Goal: Check status: Check status

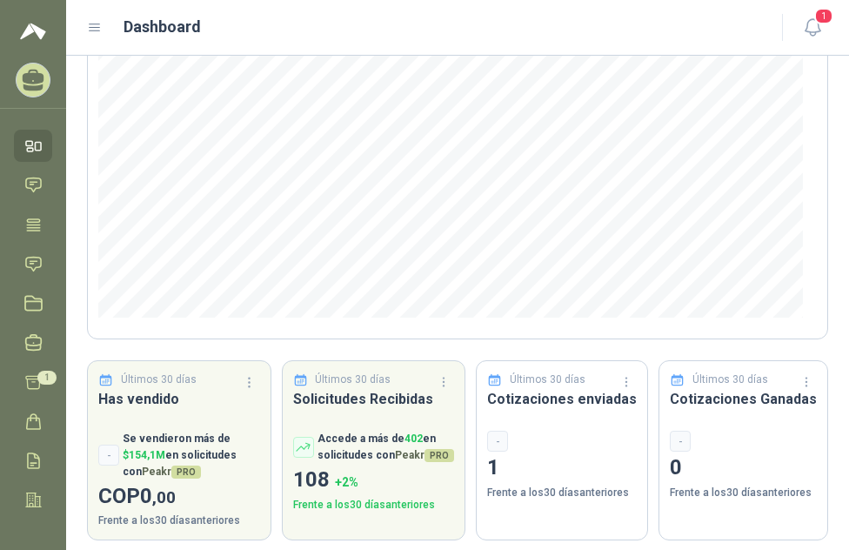
scroll to position [250, 0]
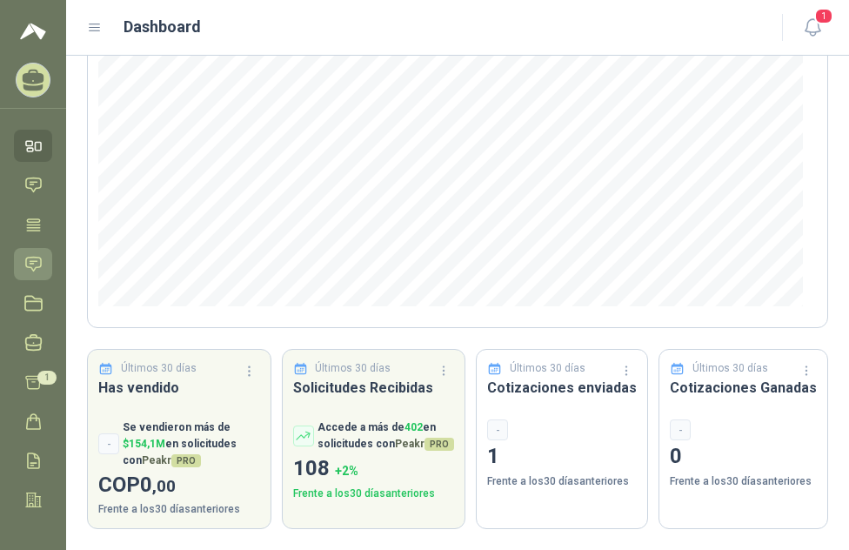
click at [34, 265] on icon at bounding box center [33, 264] width 18 height 18
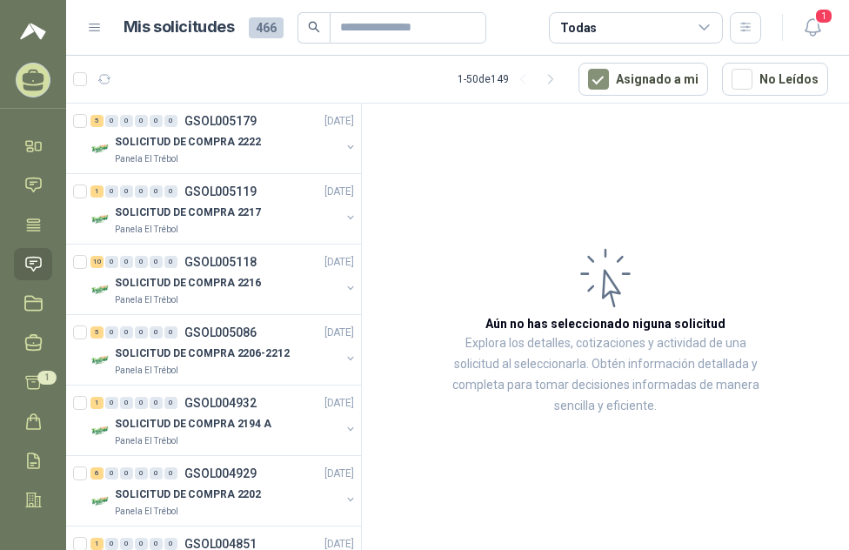
scroll to position [870, 0]
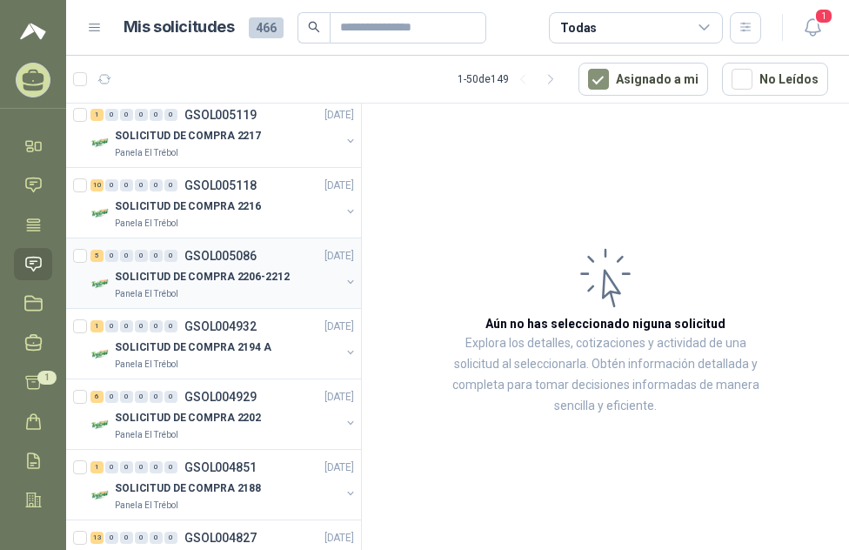
click at [173, 279] on p "SOLICITUD DE COMPRA 2206-2212" at bounding box center [202, 277] width 175 height 17
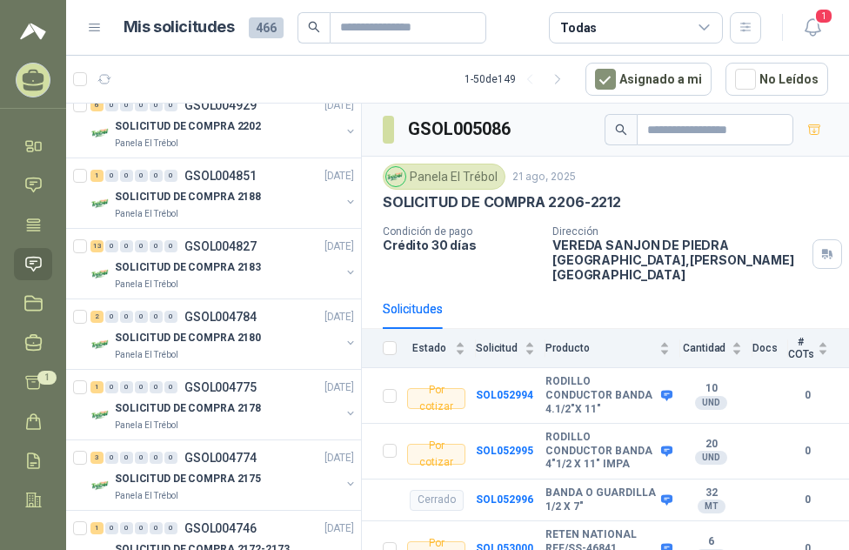
scroll to position [1218, 0]
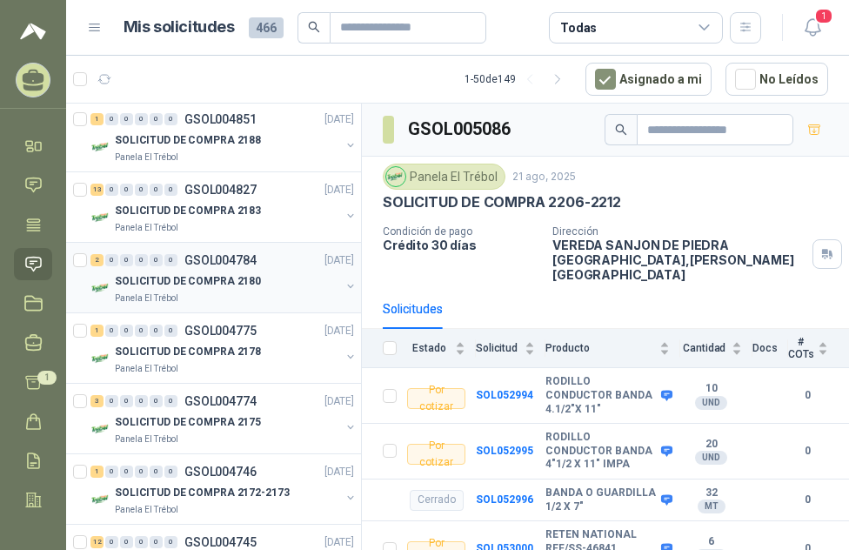
click at [230, 274] on p "SOLICITUD DE COMPRA 2180" at bounding box center [188, 281] width 146 height 17
click at [226, 255] on p "GSOL004784" at bounding box center [220, 260] width 72 height 12
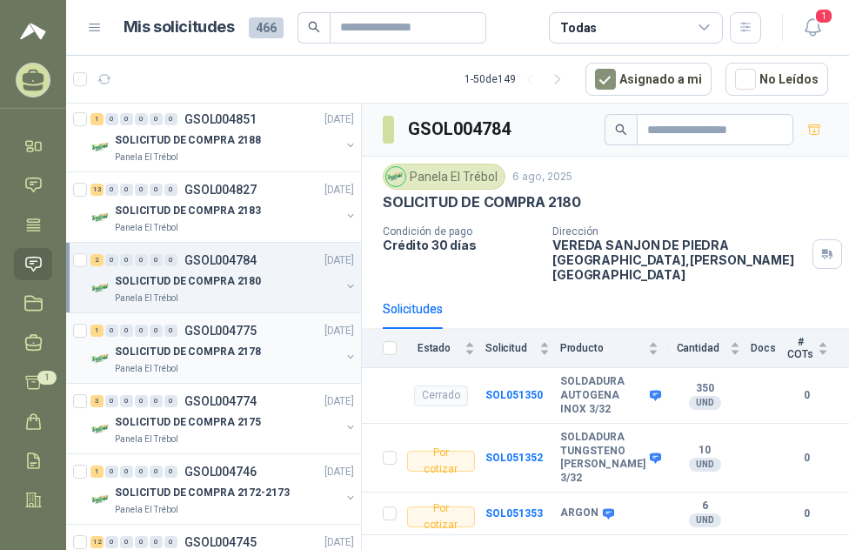
click at [220, 322] on div "1 0 0 0 0 0 GSOL004775 [DATE]" at bounding box center [223, 330] width 267 height 21
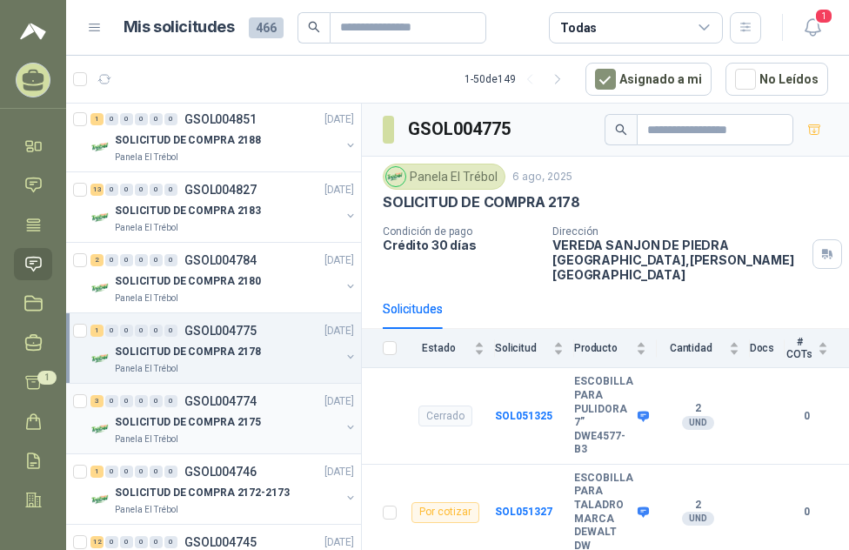
scroll to position [1305, 0]
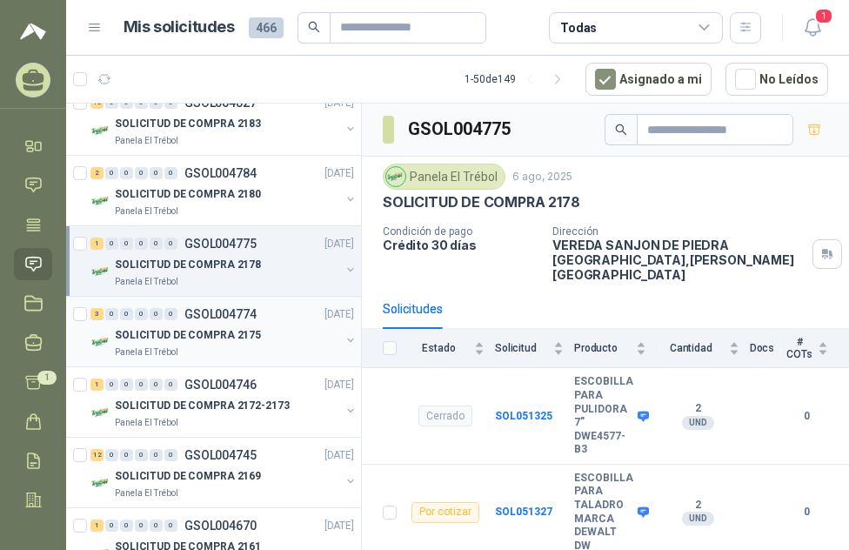
click at [234, 309] on p "GSOL004774" at bounding box center [220, 314] width 72 height 12
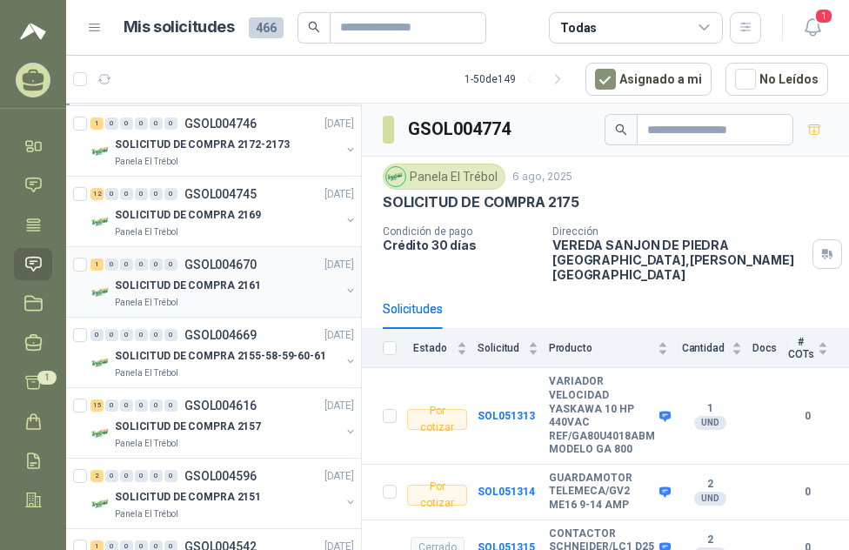
scroll to position [1479, 0]
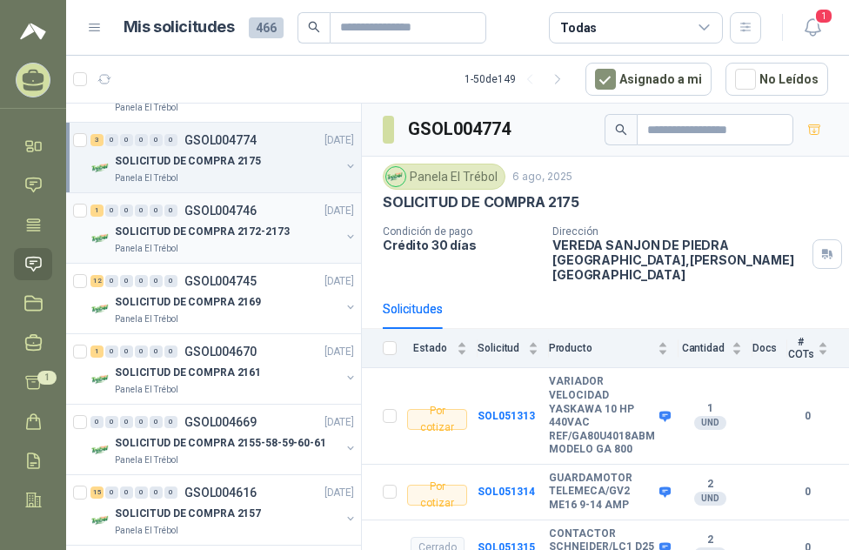
click at [206, 210] on p "GSOL004746" at bounding box center [220, 210] width 72 height 12
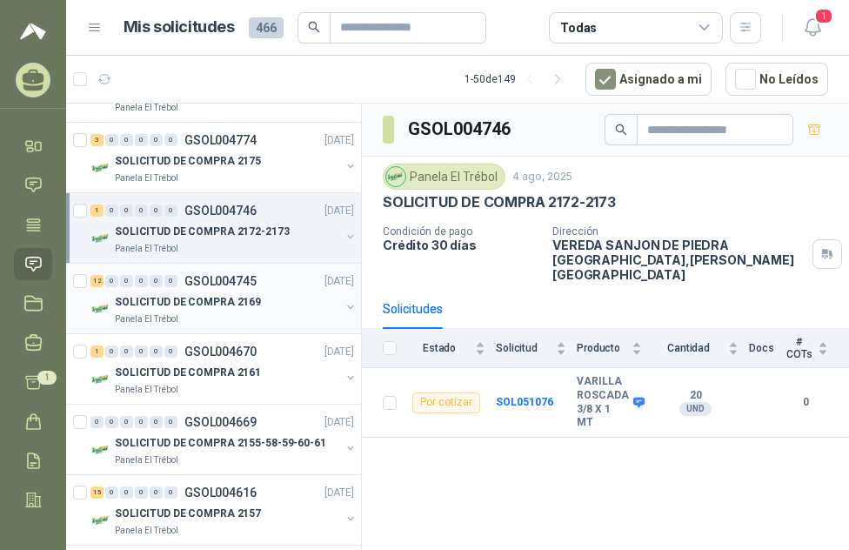
click at [206, 282] on p "GSOL004745" at bounding box center [220, 281] width 72 height 12
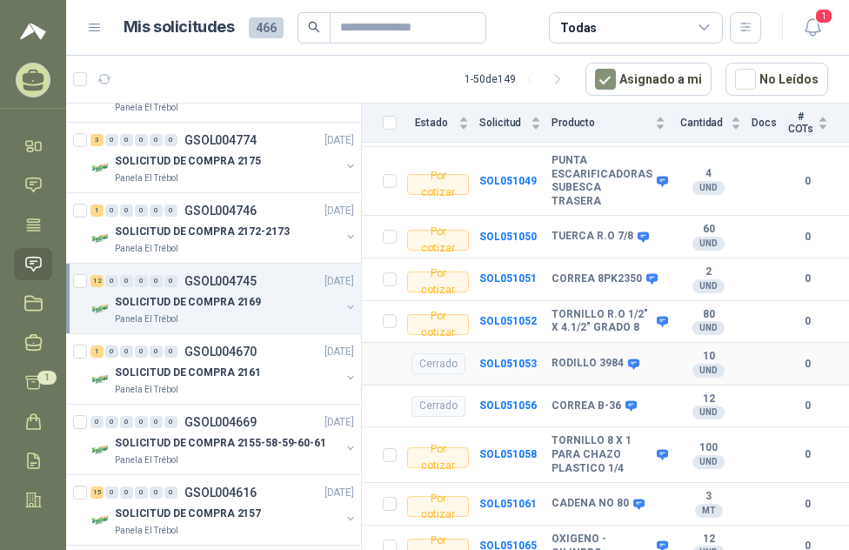
scroll to position [261, 0]
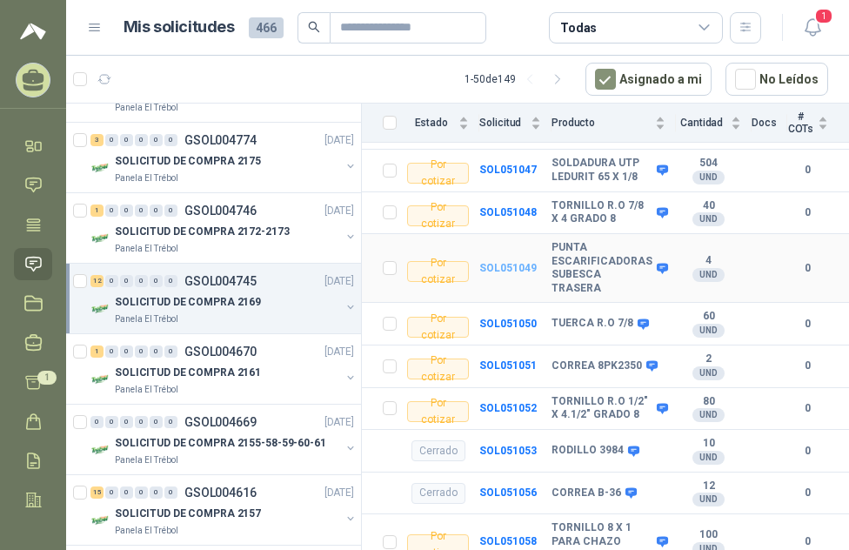
click at [496, 262] on b "SOL051049" at bounding box center [507, 268] width 57 height 12
